Goal: Understand process/instructions

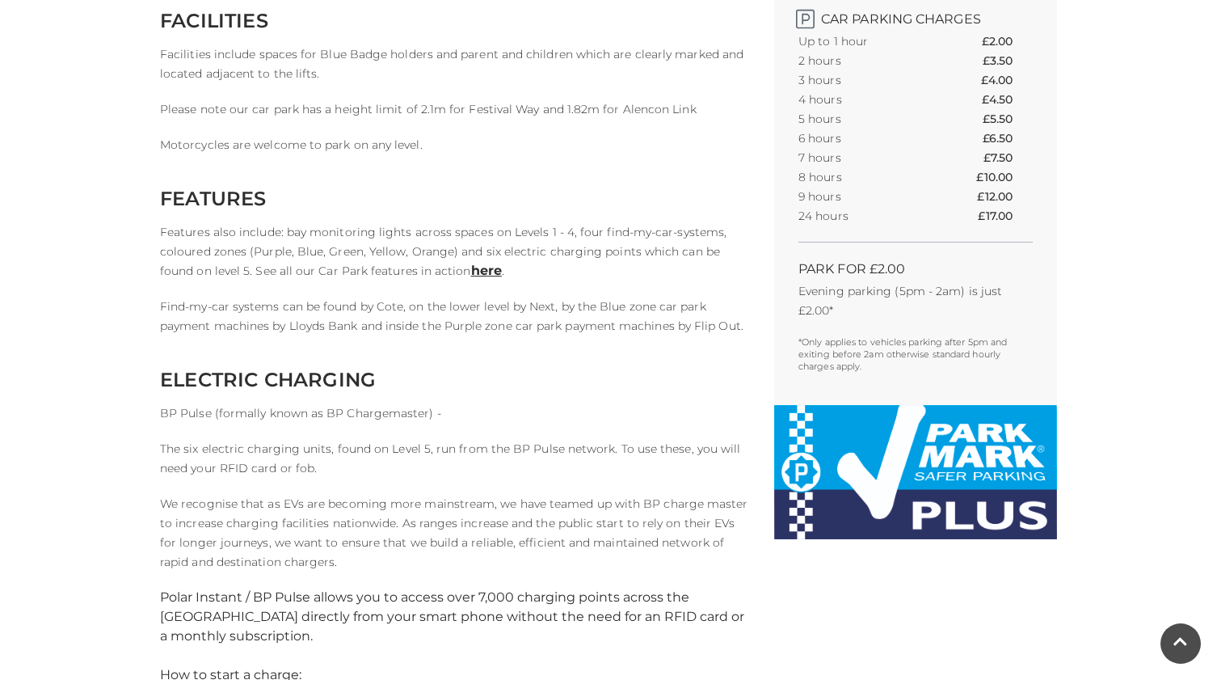
scroll to position [667, 0]
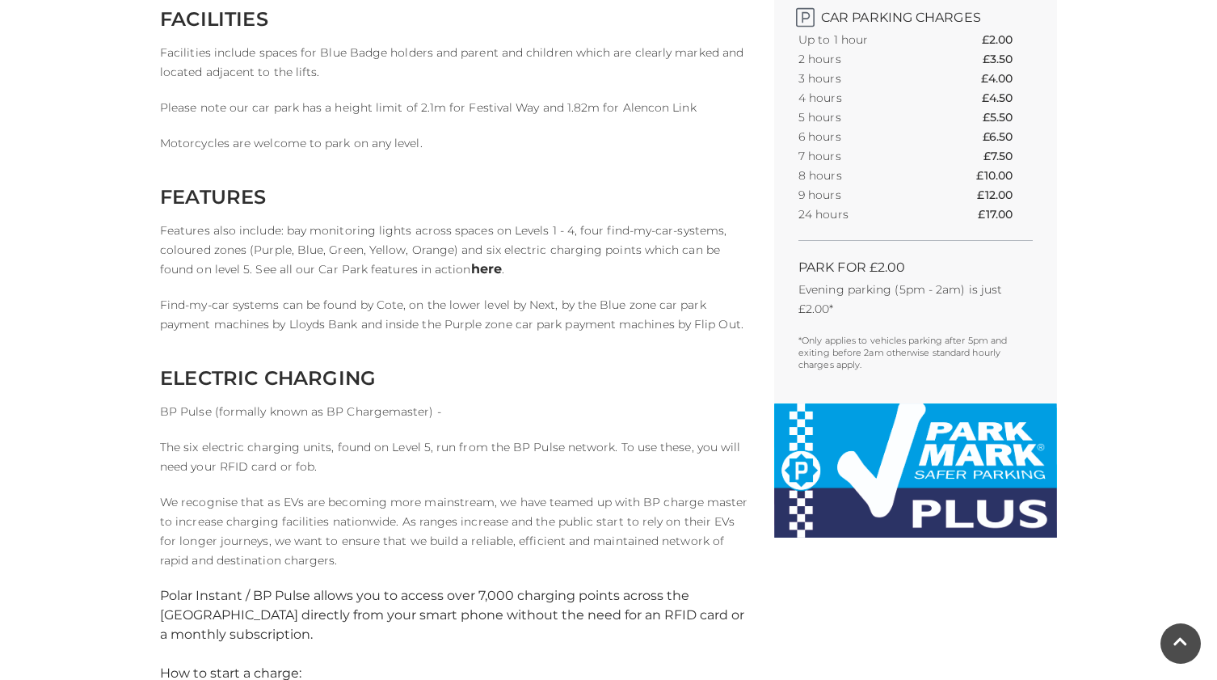
click at [471, 266] on link "here" at bounding box center [486, 268] width 31 height 15
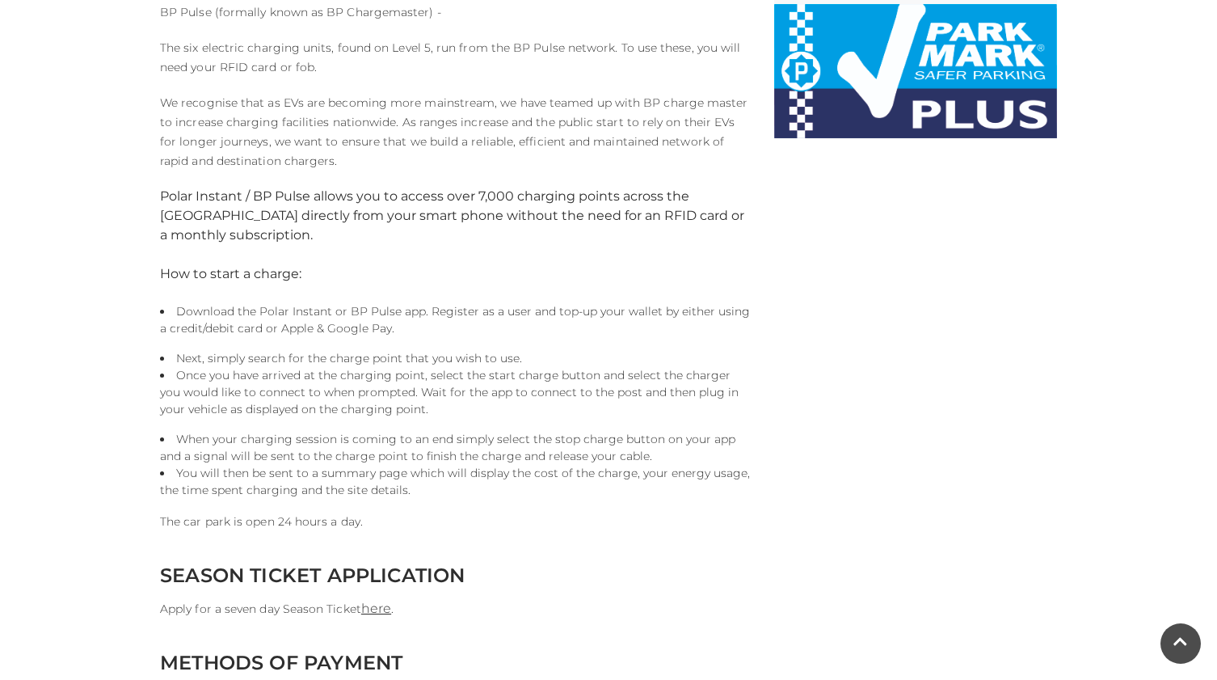
scroll to position [1067, 0]
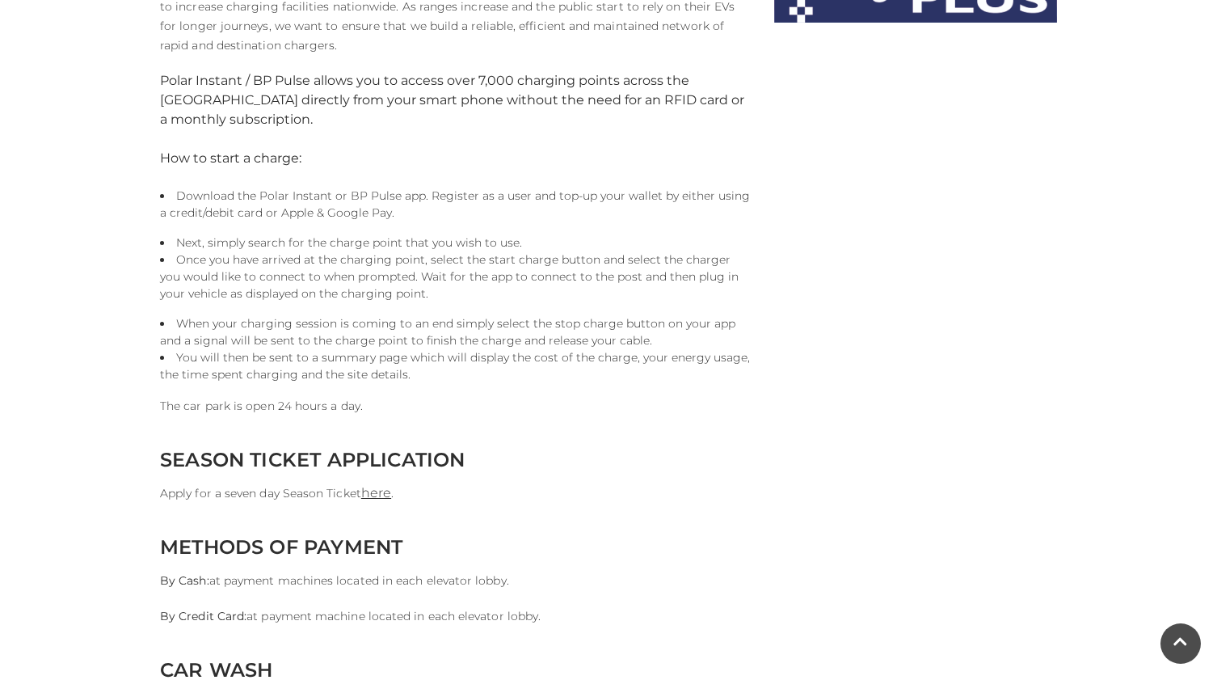
click at [611, 377] on li "You will then be sent to a summary page which will display the cost of the char…" at bounding box center [455, 366] width 590 height 34
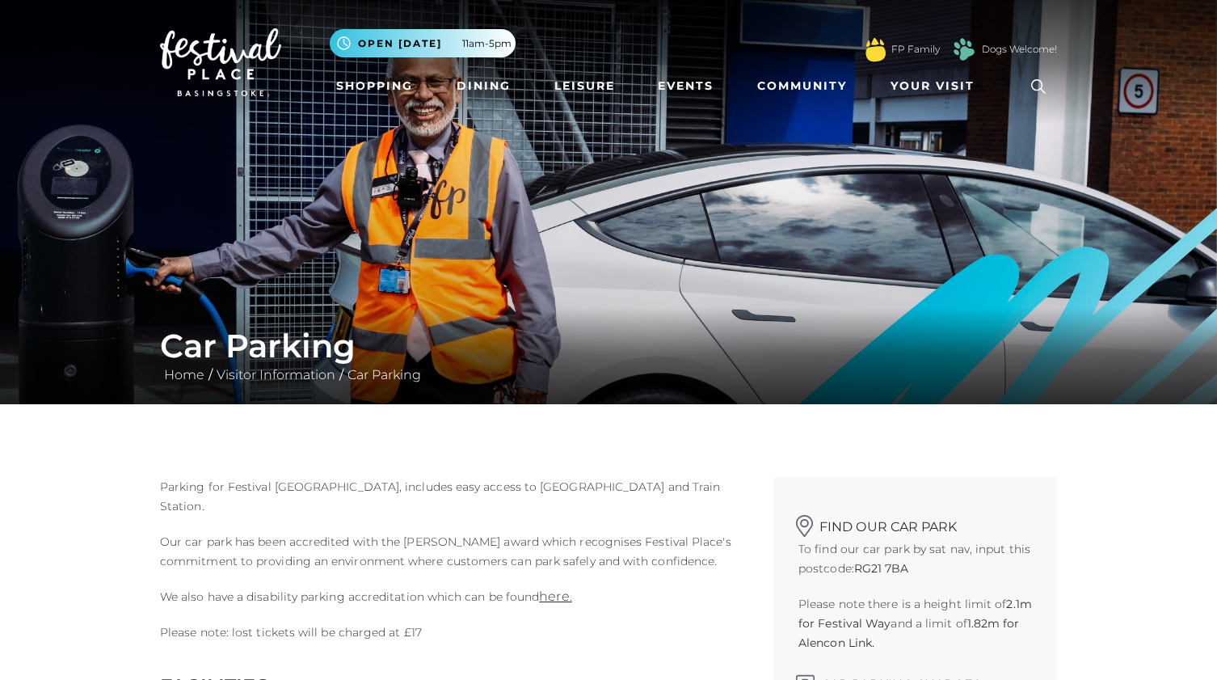
scroll to position [0, 0]
